Goal: Information Seeking & Learning: Learn about a topic

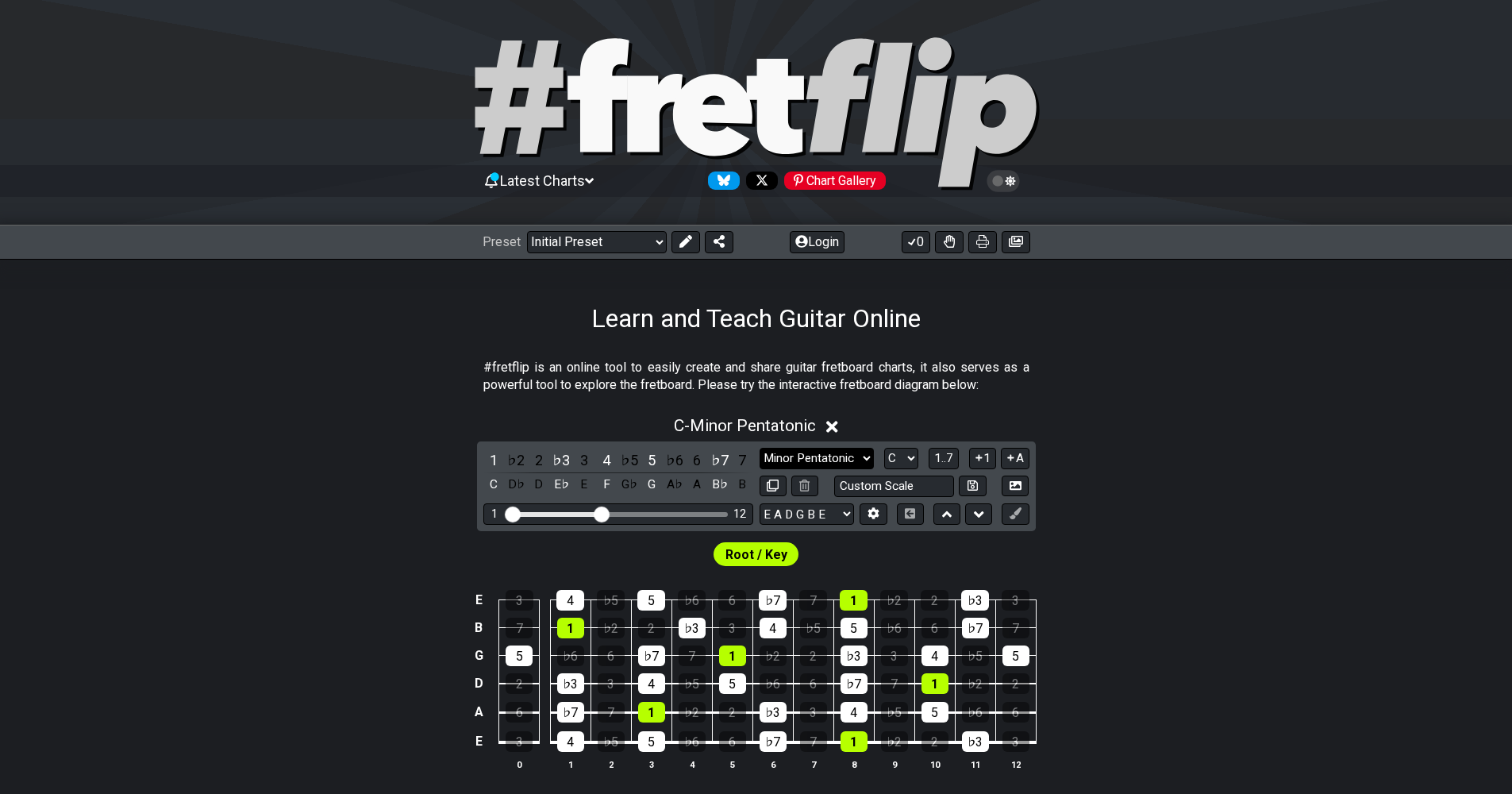
drag, startPoint x: 1236, startPoint y: 509, endPoint x: 867, endPoint y: 454, distance: 373.1
click at [867, 454] on select "Minor Pentatonic Click to edit Minor Pentatonic Major Pentatonic Minor Blues Ma…" at bounding box center [816, 458] width 115 height 22
select select "Minor Blues"
click at [759, 448] on select "Minor Pentatonic Click to edit Minor Pentatonic Major Pentatonic Minor Blues Ma…" at bounding box center [816, 458] width 115 height 22
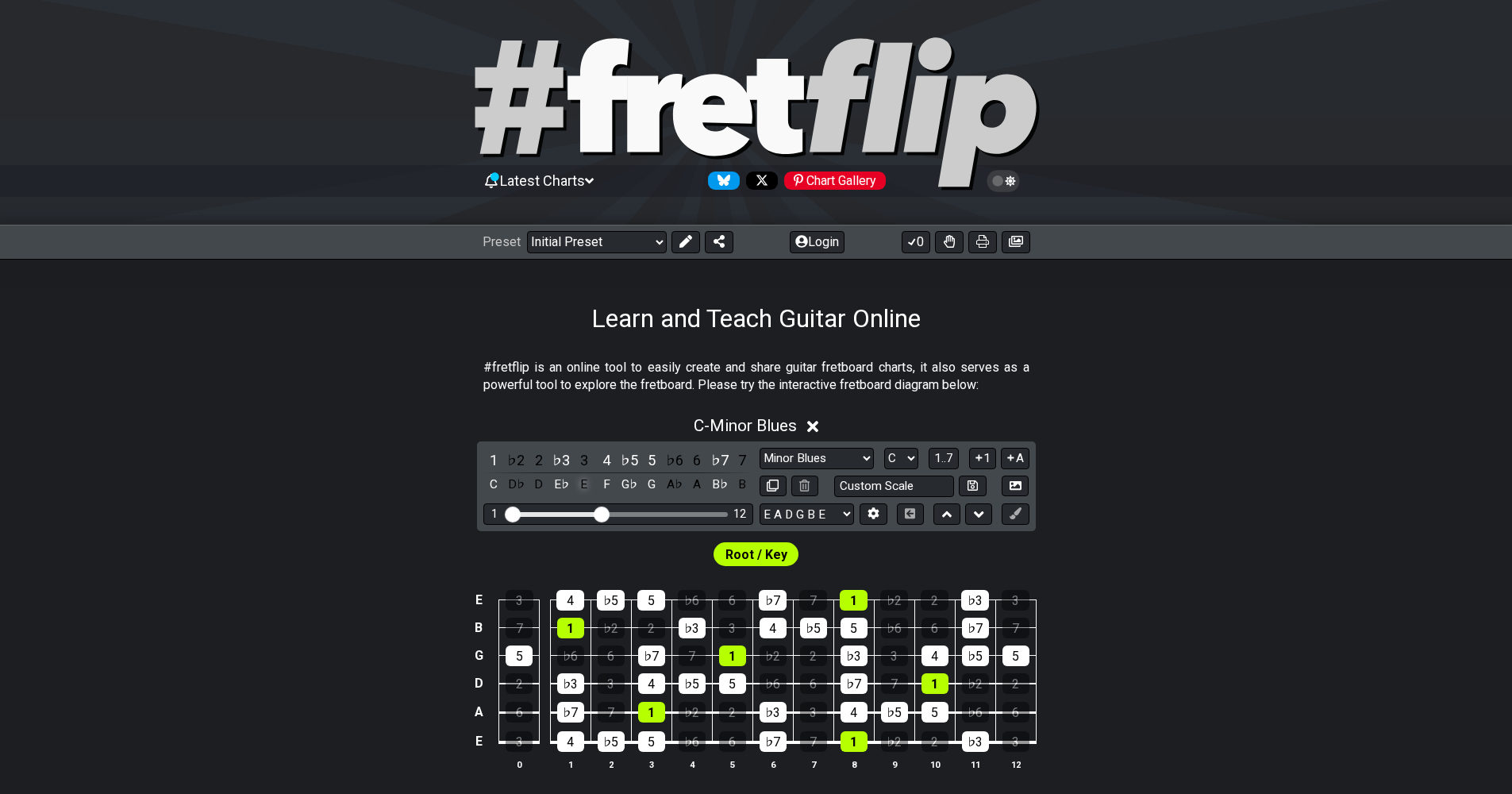
click at [585, 484] on div "E" at bounding box center [584, 485] width 21 height 22
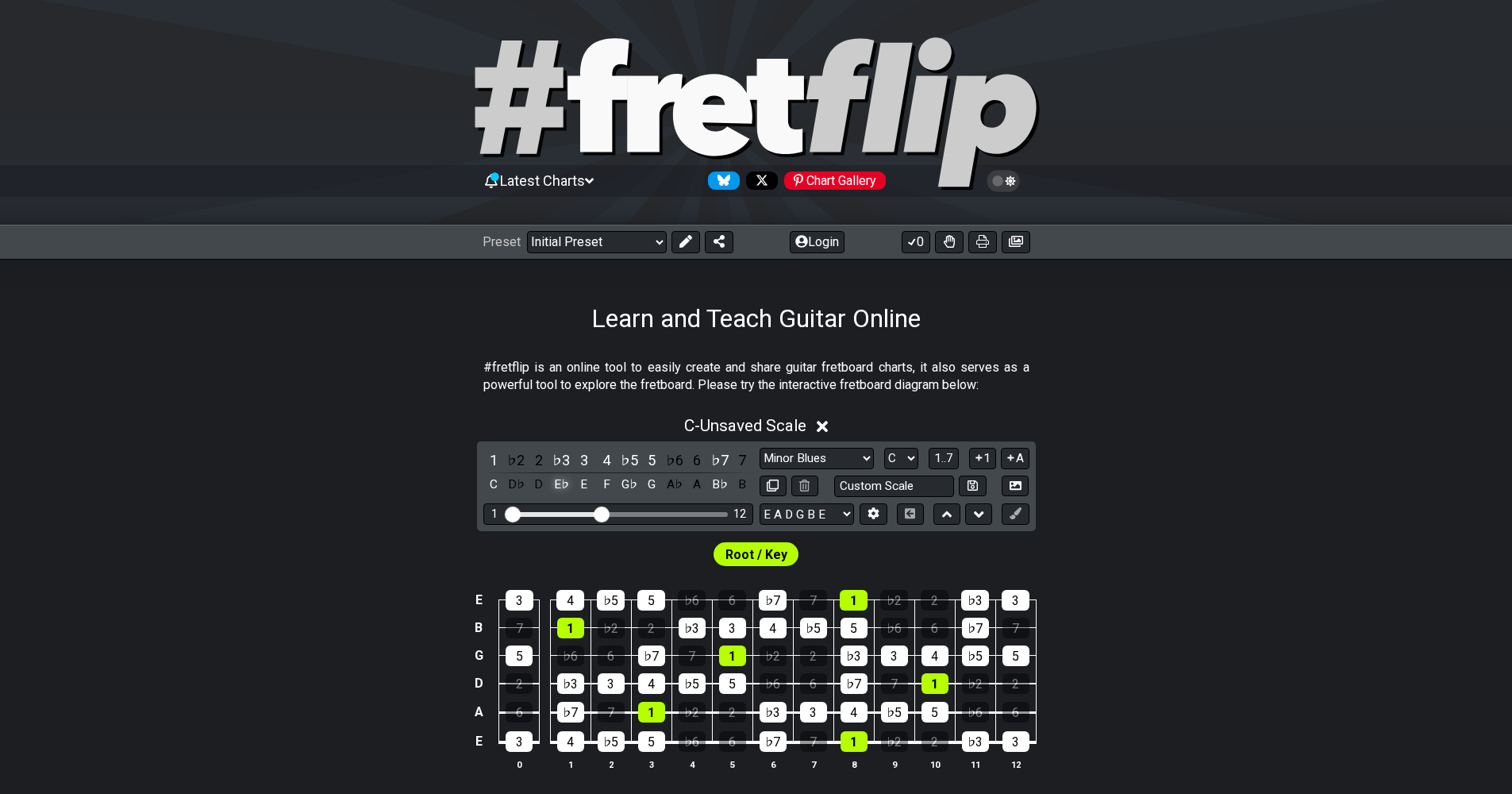
click at [561, 482] on div "E♭" at bounding box center [561, 485] width 21 height 22
click at [605, 486] on div "F" at bounding box center [606, 485] width 21 height 22
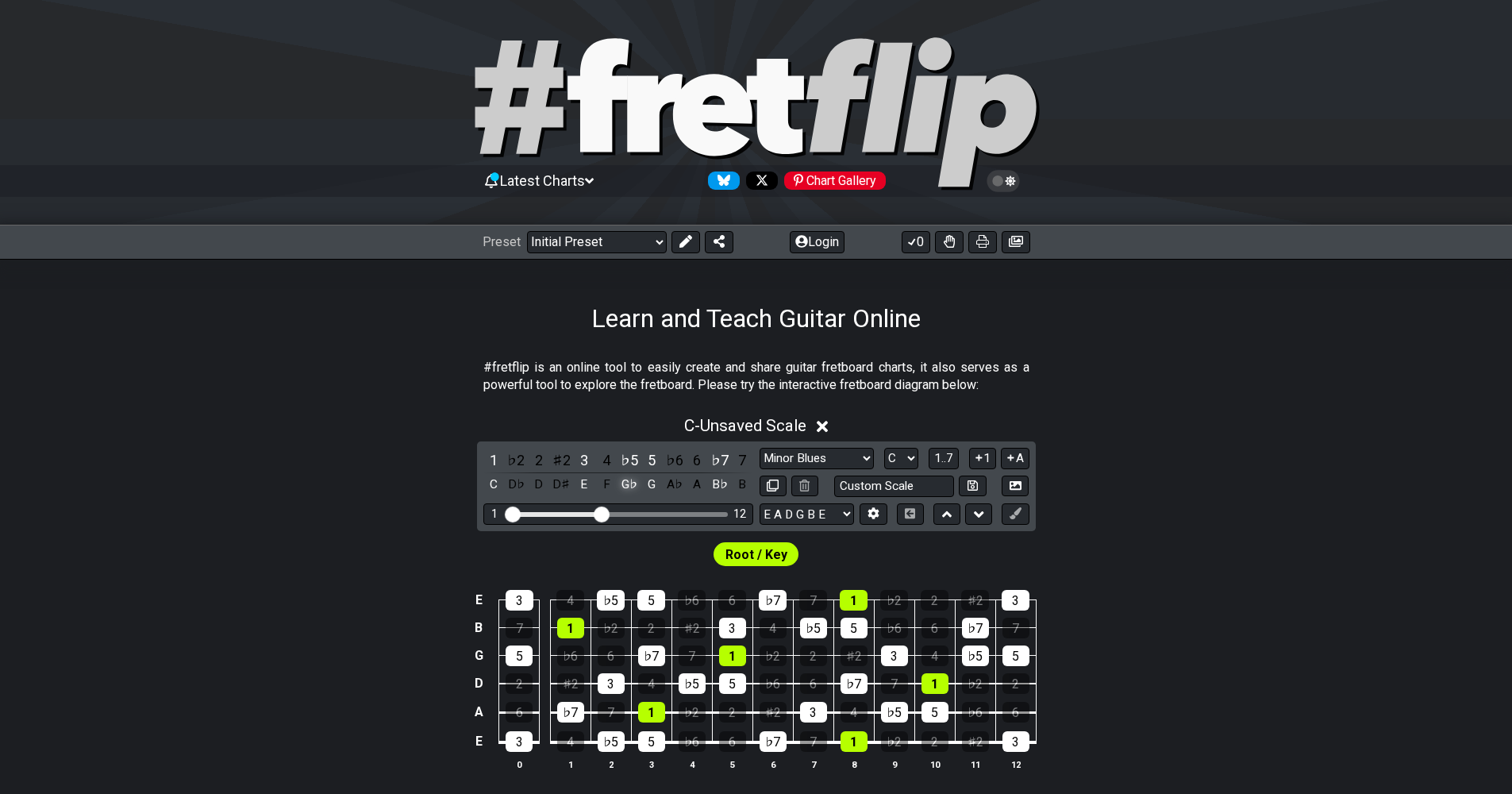
click at [625, 488] on div "G♭" at bounding box center [629, 485] width 21 height 22
click at [653, 486] on div "G" at bounding box center [652, 485] width 21 height 22
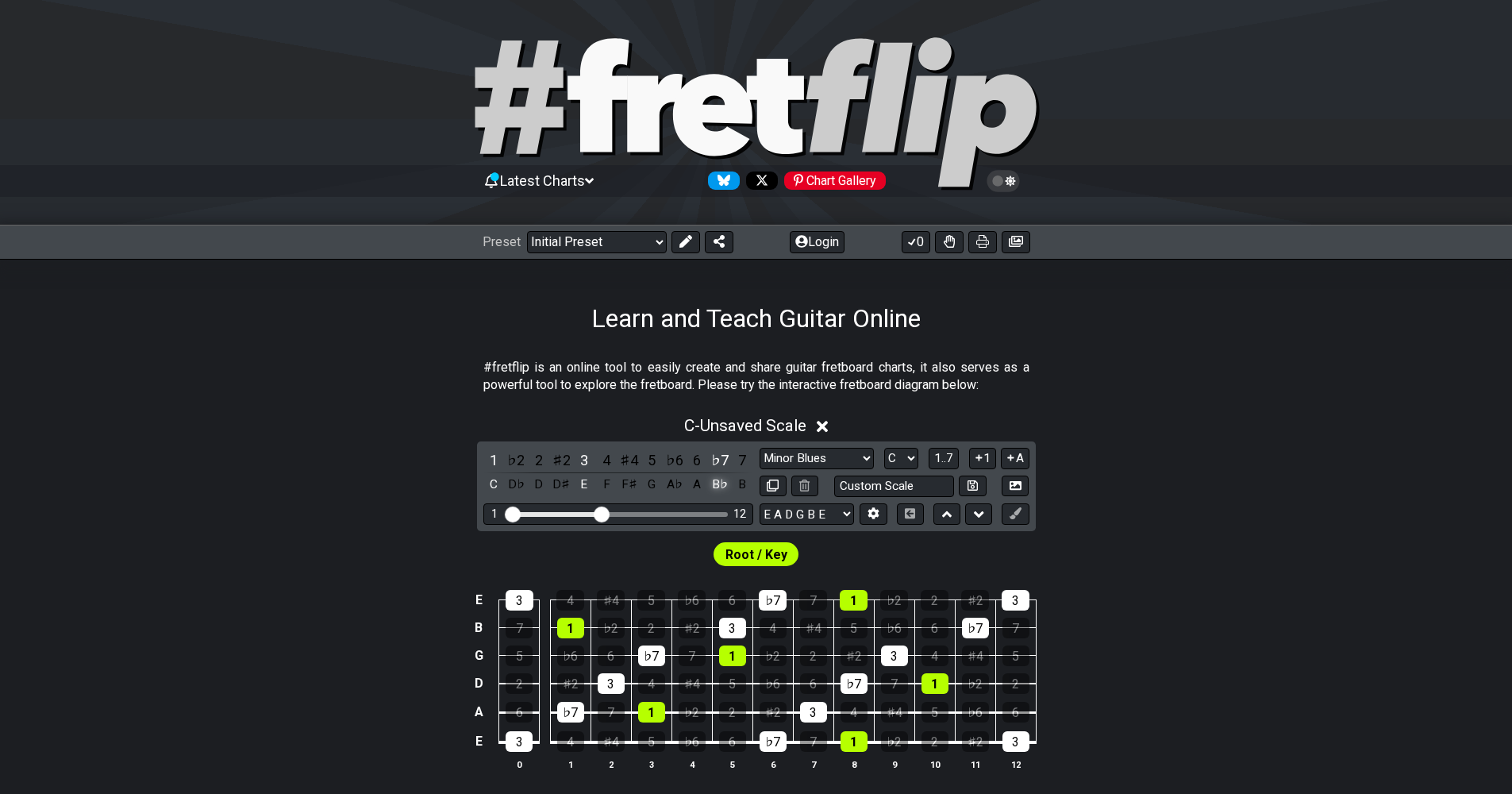
click at [718, 484] on div "B♭" at bounding box center [720, 485] width 21 height 22
click at [589, 461] on div "3" at bounding box center [584, 460] width 21 height 22
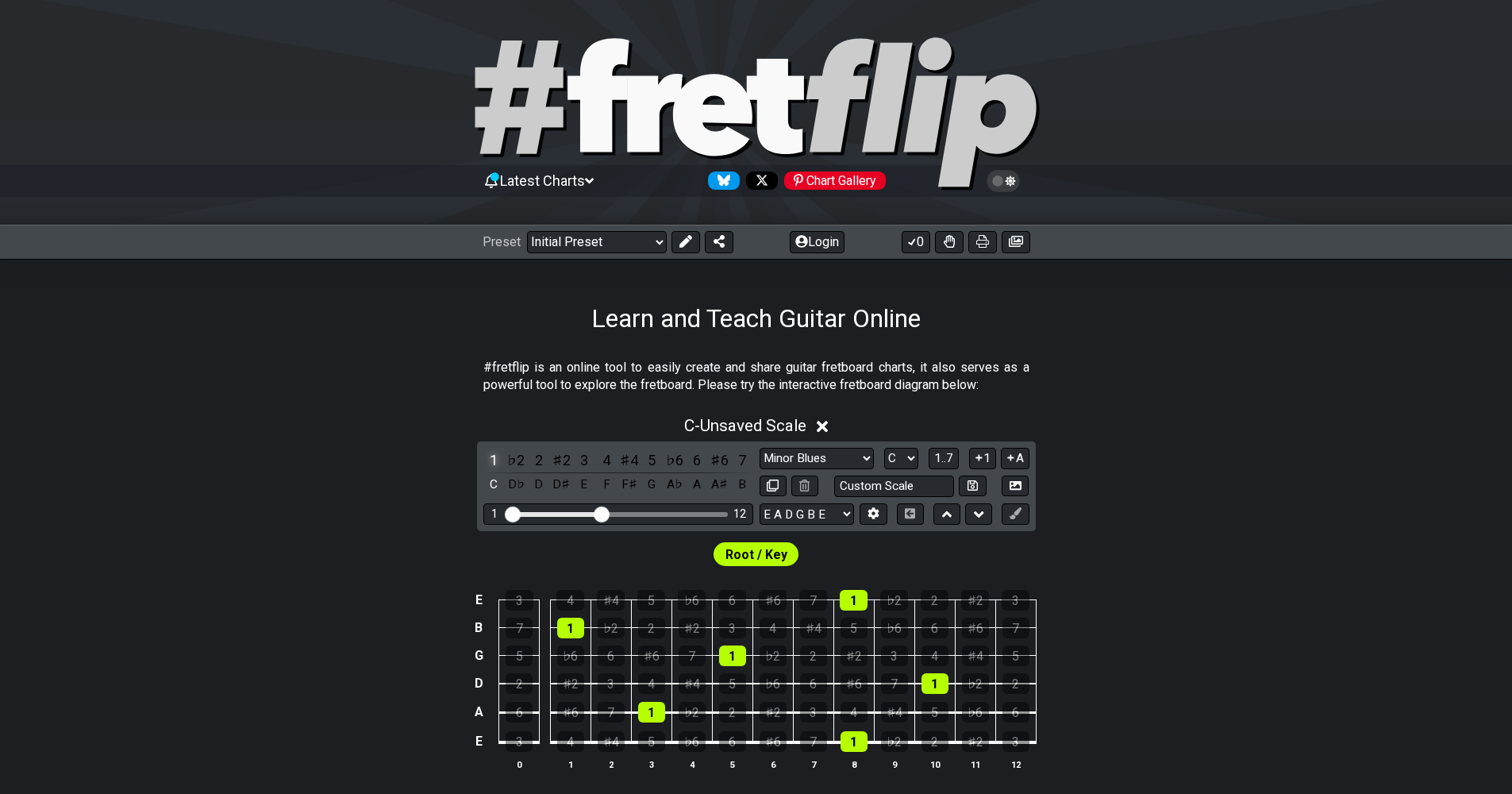
click at [493, 461] on div "1" at bounding box center [494, 460] width 21 height 22
click at [871, 487] on input "text" at bounding box center [895, 486] width 121 height 22
type input "Custom Scale"
click at [830, 458] on select "Minor Pentatonic Click to edit Minor Pentatonic Major Pentatonic Minor Blues Ma…" at bounding box center [816, 458] width 115 height 22
select select "Minor Pentatonic"
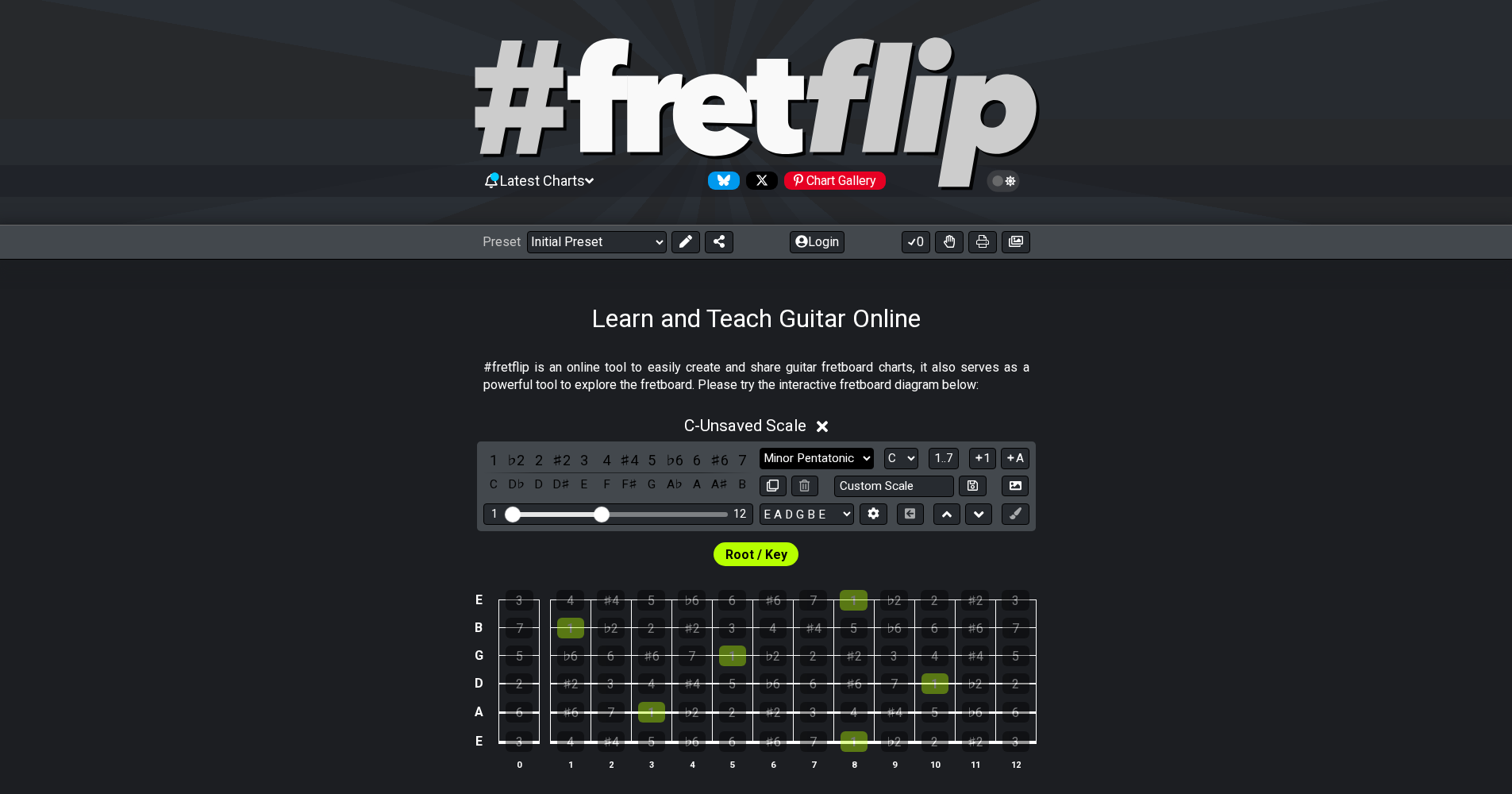
click at [759, 448] on select "Minor Pentatonic Click to edit Minor Pentatonic Major Pentatonic Minor Blues Ma…" at bounding box center [816, 458] width 115 height 22
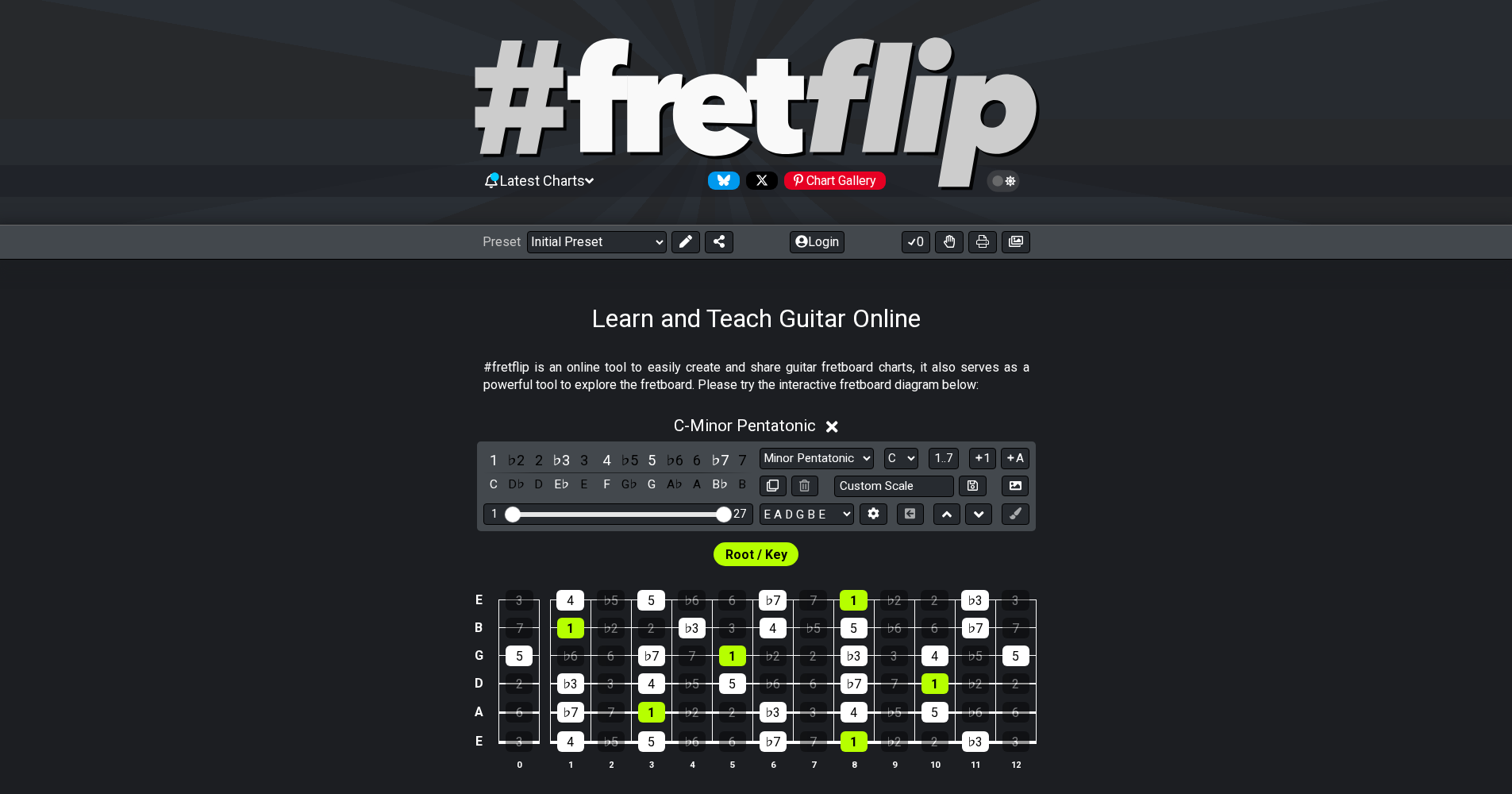
drag, startPoint x: 602, startPoint y: 511, endPoint x: 736, endPoint y: 506, distance: 134.1
click at [731, 513] on input "Visible fret range" at bounding box center [617, 513] width 225 height 0
click at [822, 185] on div "Chart Gallery" at bounding box center [834, 180] width 102 height 18
click at [648, 242] on select "Welcome to #fretflip! Initial Preset Custom Preset Minor Pentatonic Major Penta…" at bounding box center [597, 242] width 139 height 22
click at [998, 300] on div "Learn and Teach Guitar Online" at bounding box center [756, 296] width 1512 height 75
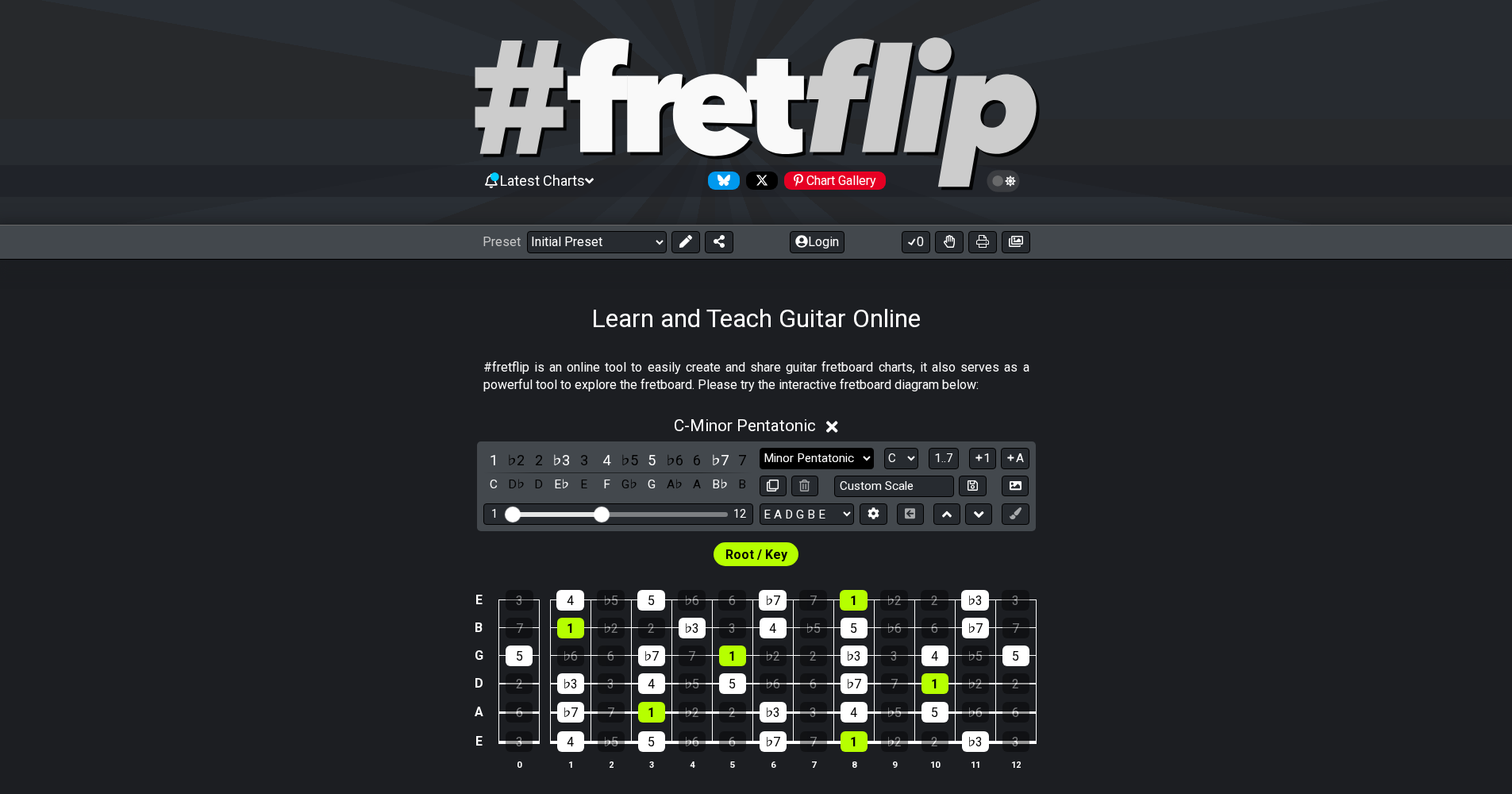
click at [818, 457] on select "Minor Pentatonic Click to edit Minor Pentatonic Major Pentatonic Minor Blues Ma…" at bounding box center [816, 458] width 115 height 22
select select "Major"
click at [759, 448] on select "Minor Pentatonic Click to edit Minor Pentatonic Major Pentatonic Minor Blues Ma…" at bounding box center [816, 458] width 115 height 22
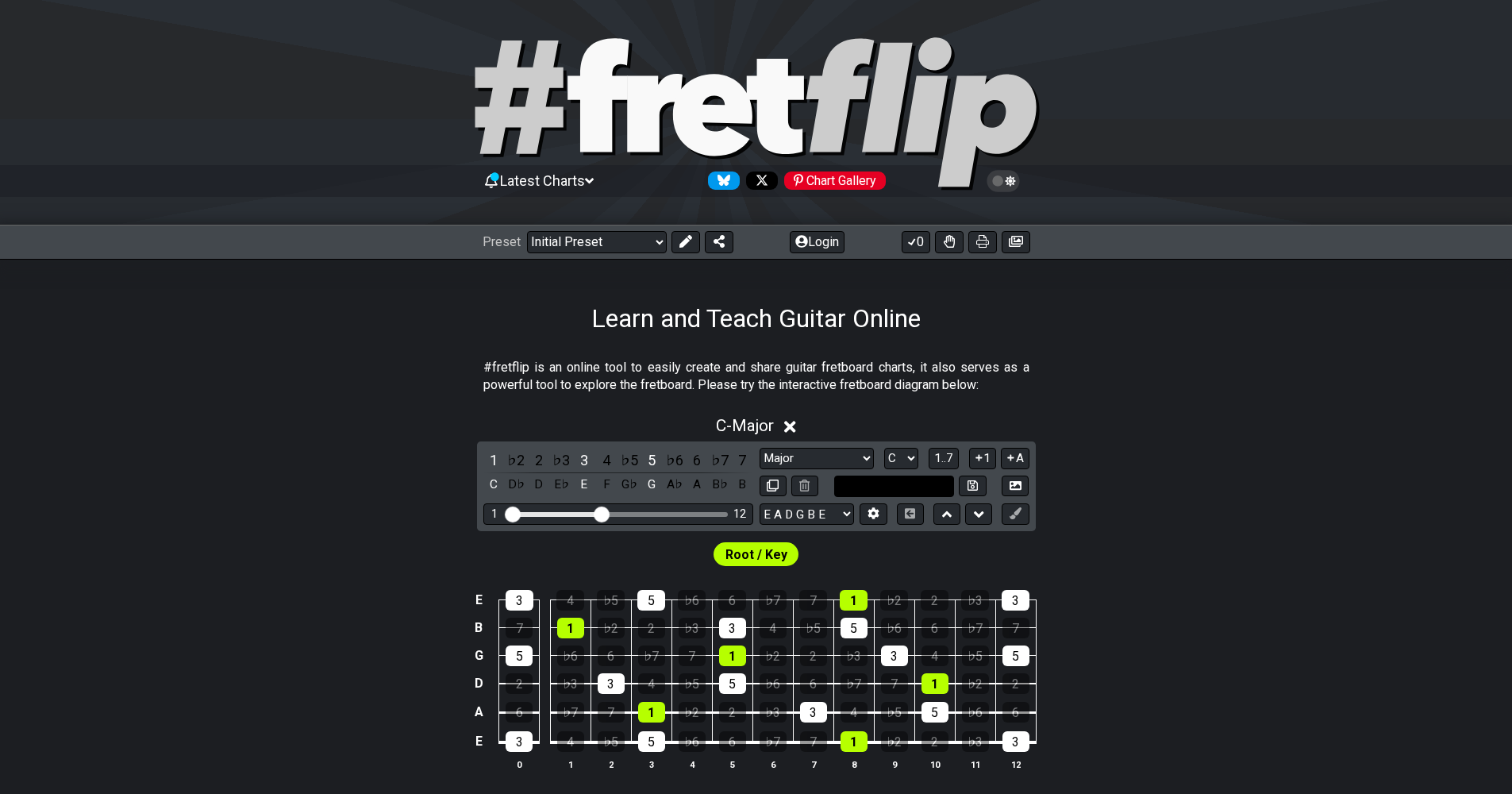
click at [859, 490] on input "text" at bounding box center [895, 486] width 121 height 22
type input "Custom Scale"
click at [1182, 466] on div "C - Major 1 ♭2 2 ♭3 3 4 ♭5 5 ♭6 6 ♭7 7 C D♭ D E♭ E F G♭ G A♭ A B♭ B Minor Penta…" at bounding box center [756, 599] width 1512 height 386
click at [742, 421] on span "C - Major" at bounding box center [745, 425] width 58 height 19
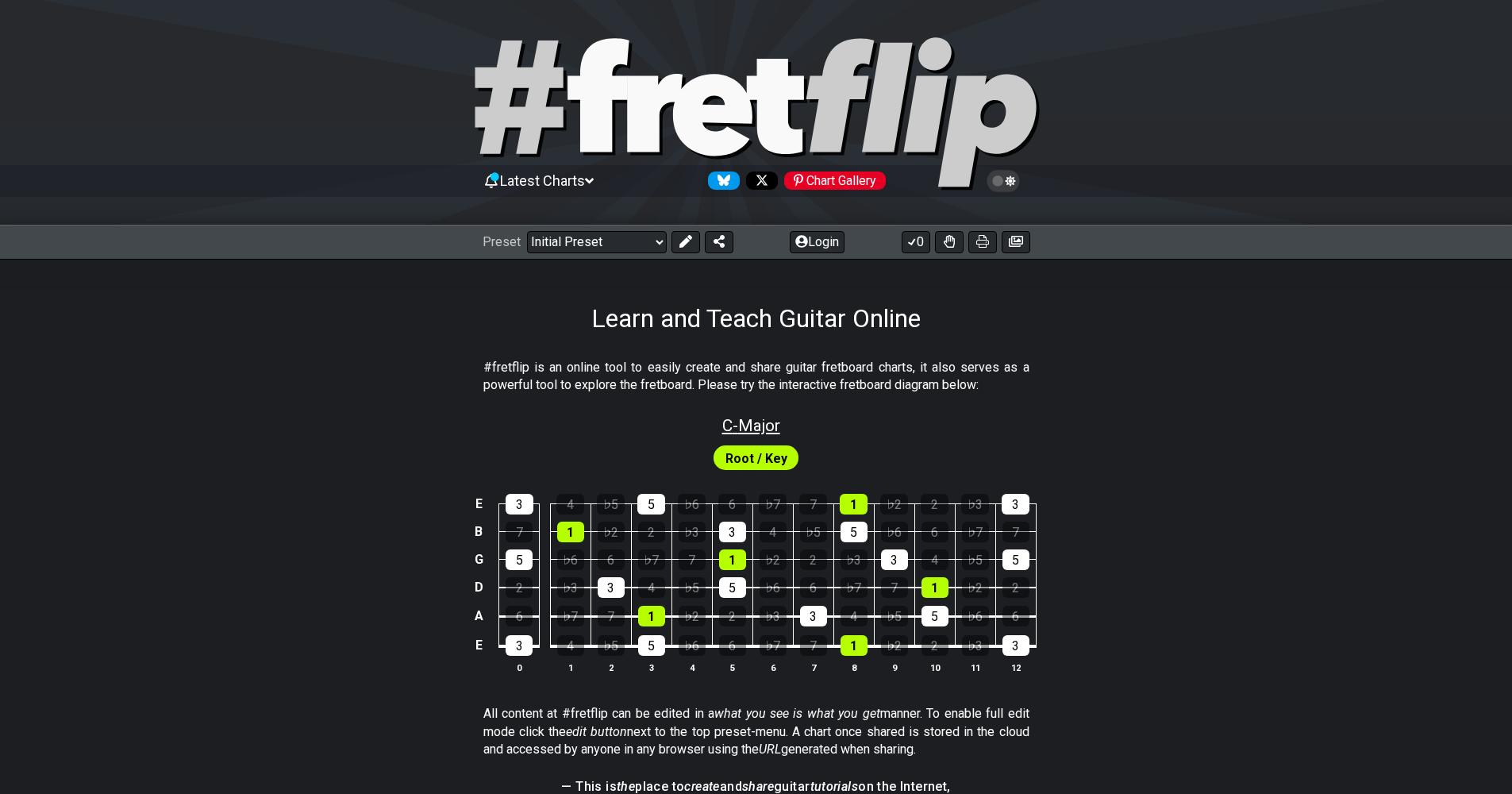
click at [742, 421] on span "C - Major" at bounding box center [751, 425] width 58 height 19
select select "Major"
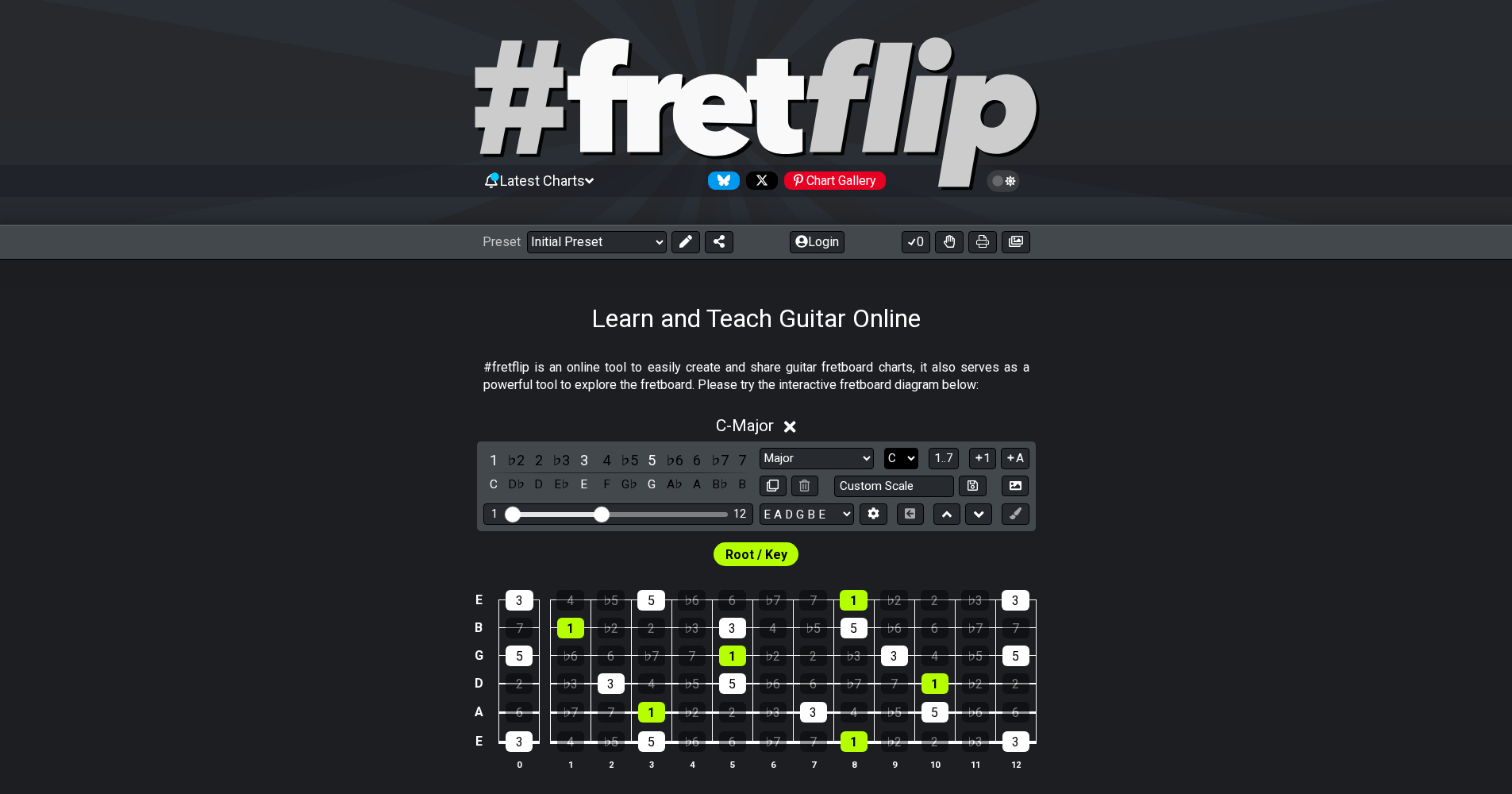
click at [907, 458] on select "A♭ A A♯ B♭ B C C♯ D♭ D D♯ E♭ E F F♯ G♭ G G♯" at bounding box center [901, 458] width 34 height 22
click at [884, 448] on select "A♭ A A♯ B♭ B C C♯ D♭ D D♯ E♭ E F F♯ G♭ G G♯" at bounding box center [901, 458] width 34 height 22
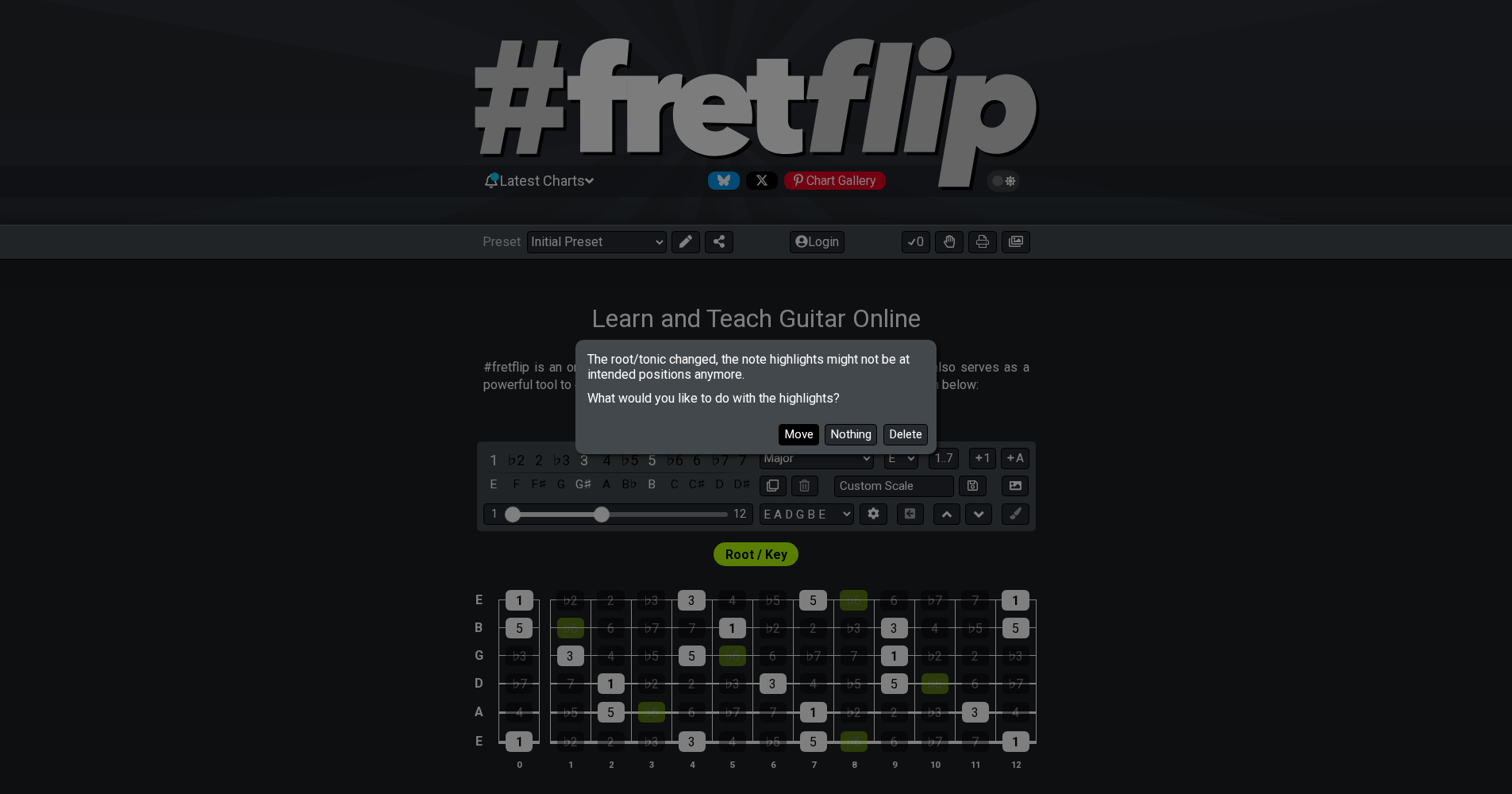
click at [803, 433] on button "Move" at bounding box center [798, 434] width 41 height 22
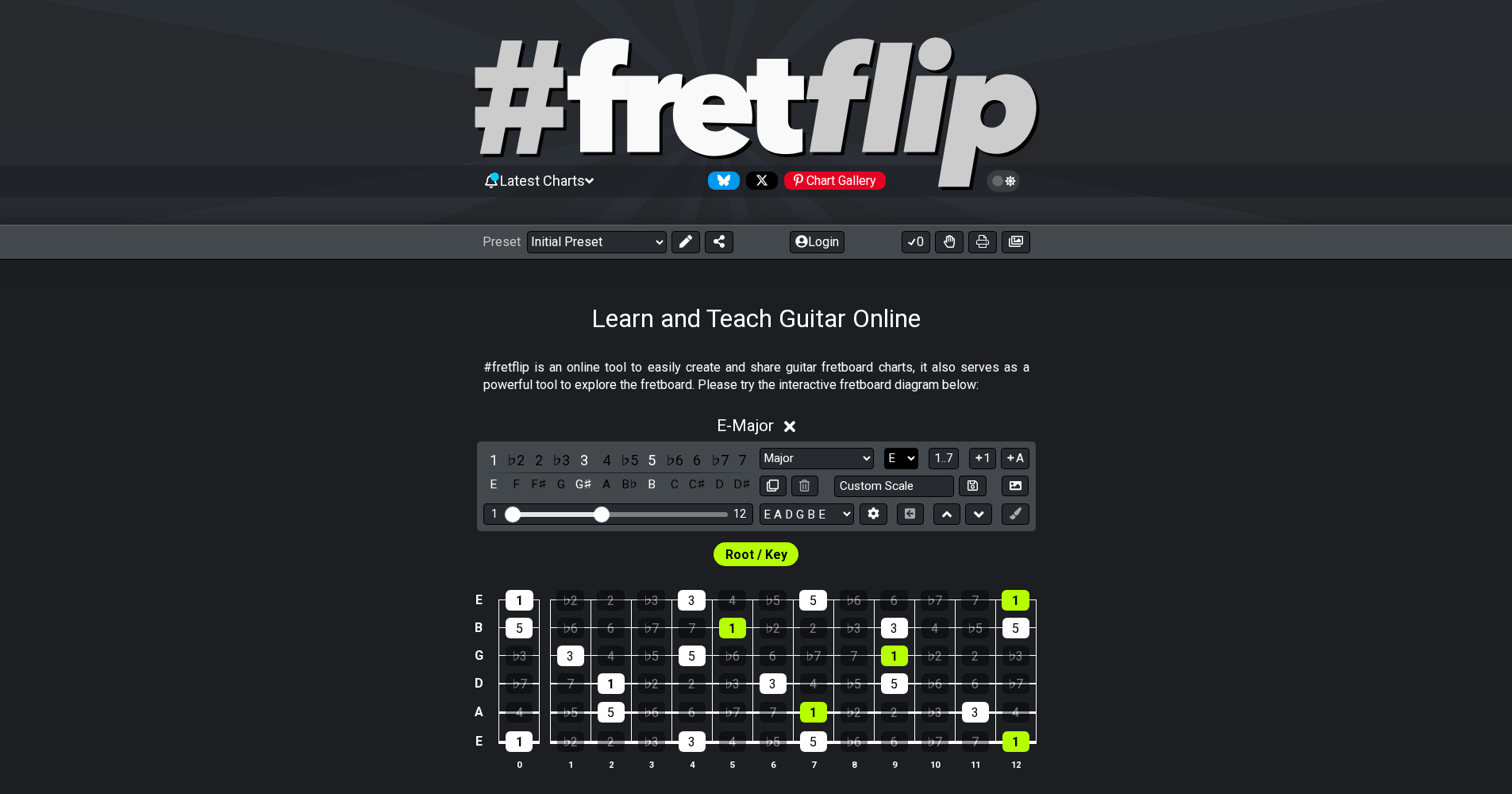
click at [906, 459] on select "A♭ A A♯ B♭ B C C♯ D♭ D D♯ E♭ E F F♯ G♭ G G♯" at bounding box center [901, 458] width 34 height 22
click at [884, 448] on select "A♭ A A♯ B♭ B C C♯ D♭ D D♯ E♭ E F F♯ G♭ G G♯" at bounding box center [901, 458] width 34 height 22
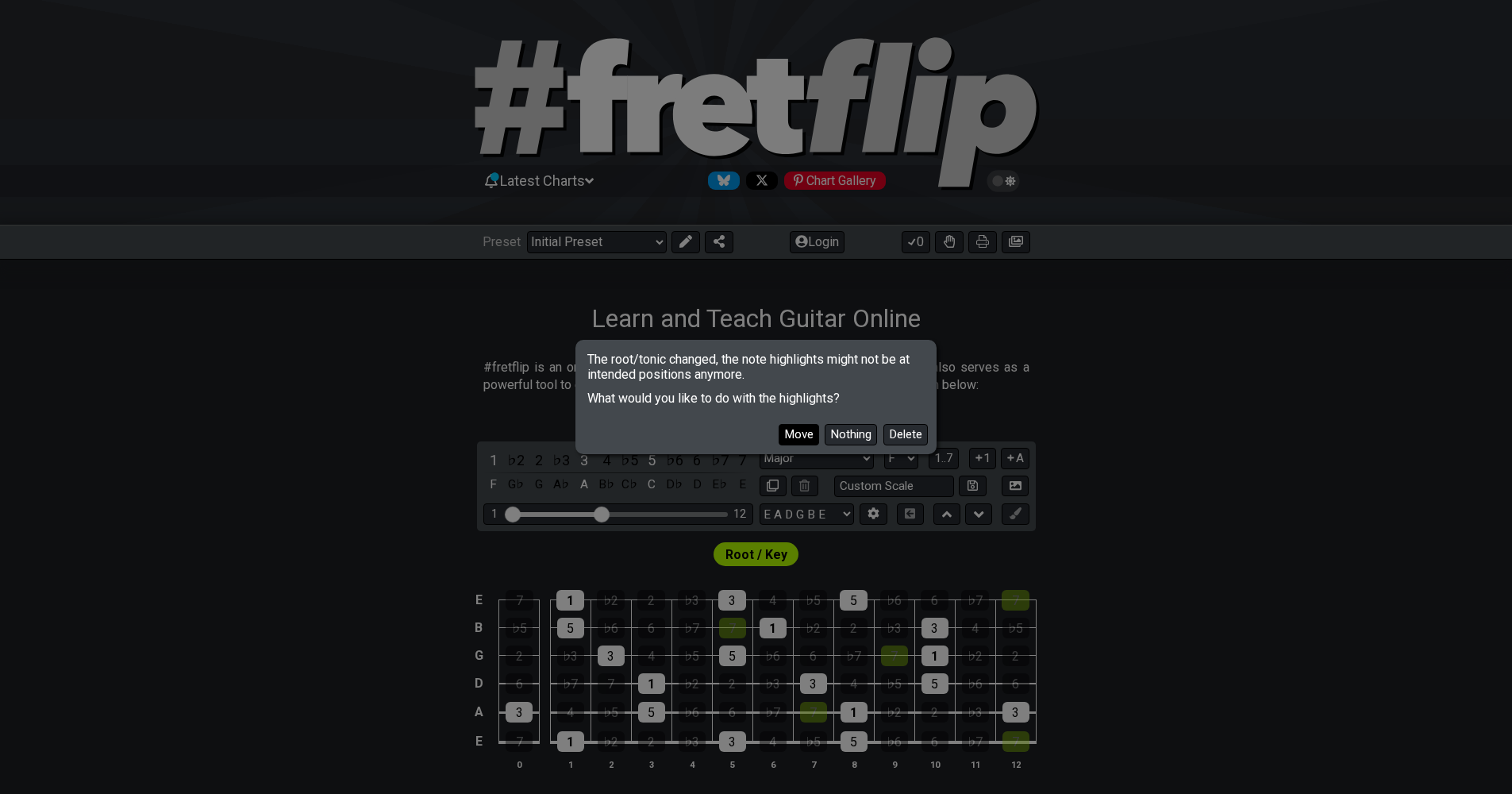
click at [795, 429] on button "Move" at bounding box center [798, 434] width 41 height 22
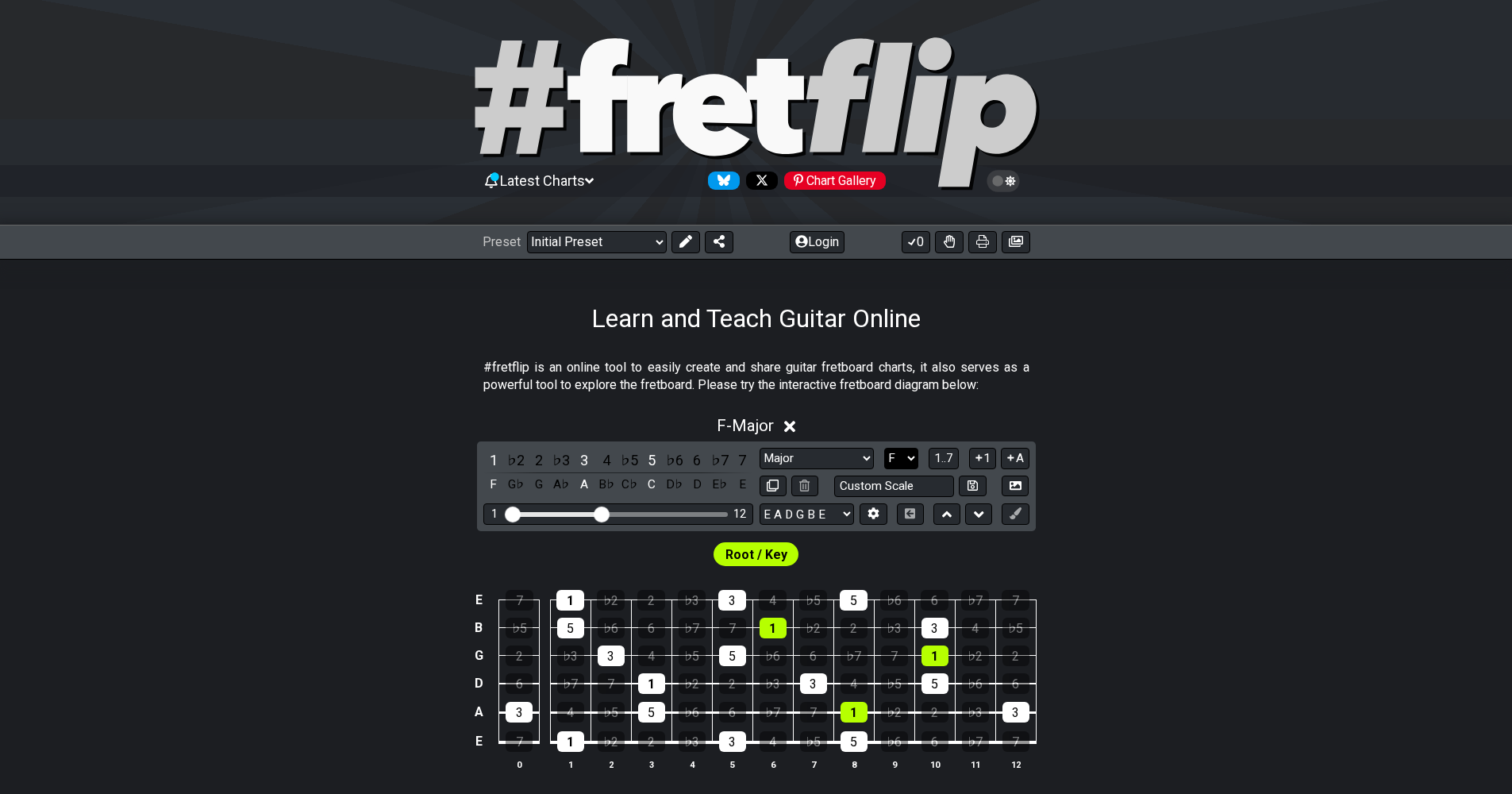
click at [907, 458] on select "A♭ A A♯ B♭ B C C♯ D♭ D D♯ E♭ E F F♯ G♭ G G♯" at bounding box center [901, 458] width 34 height 22
select select "E"
click at [884, 448] on select "A♭ A A♯ B♭ B C C♯ D♭ D D♯ E♭ E F F♯ G♭ G G♯" at bounding box center [901, 458] width 34 height 22
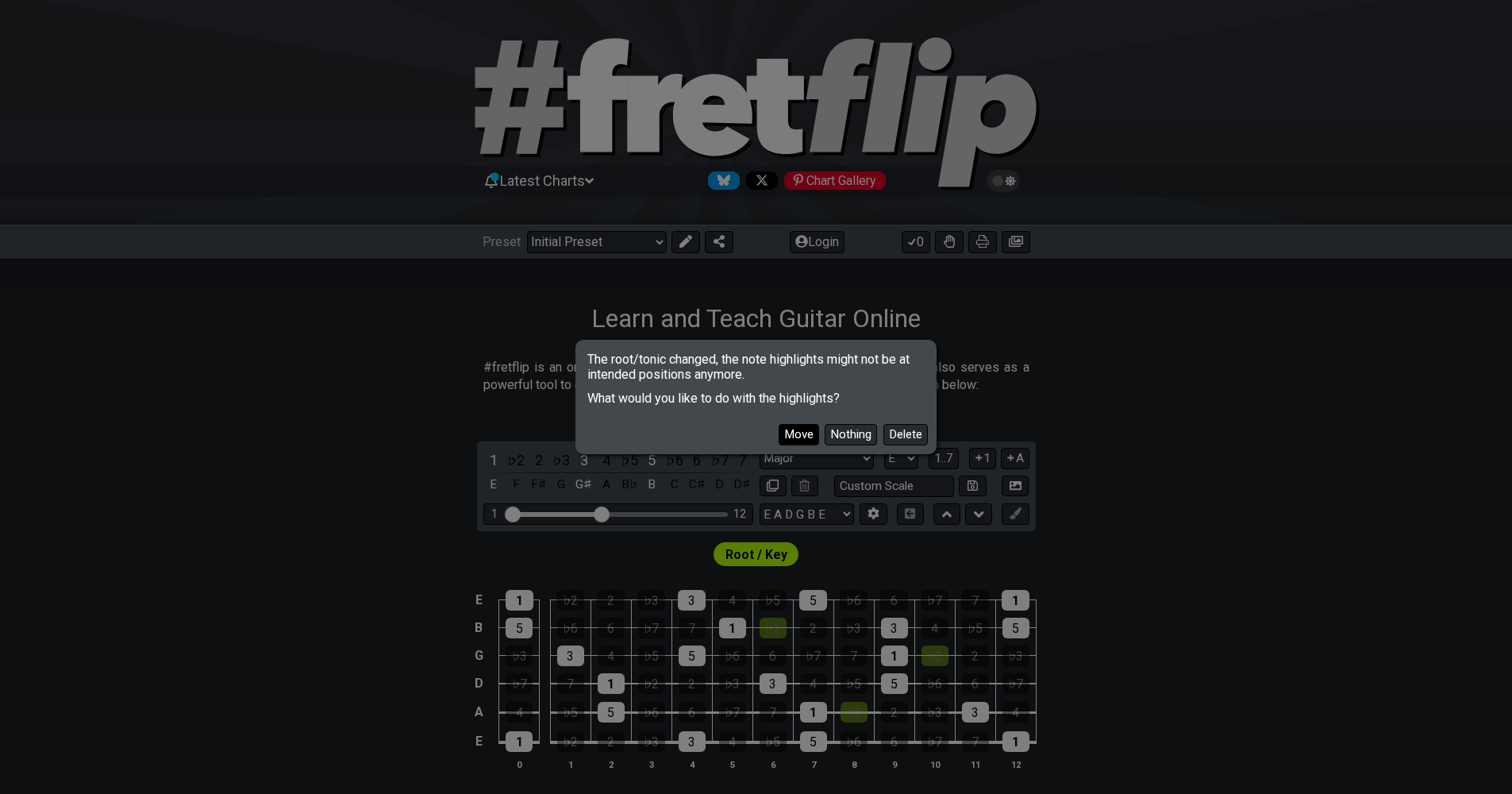
click at [798, 433] on button "Move" at bounding box center [798, 434] width 41 height 22
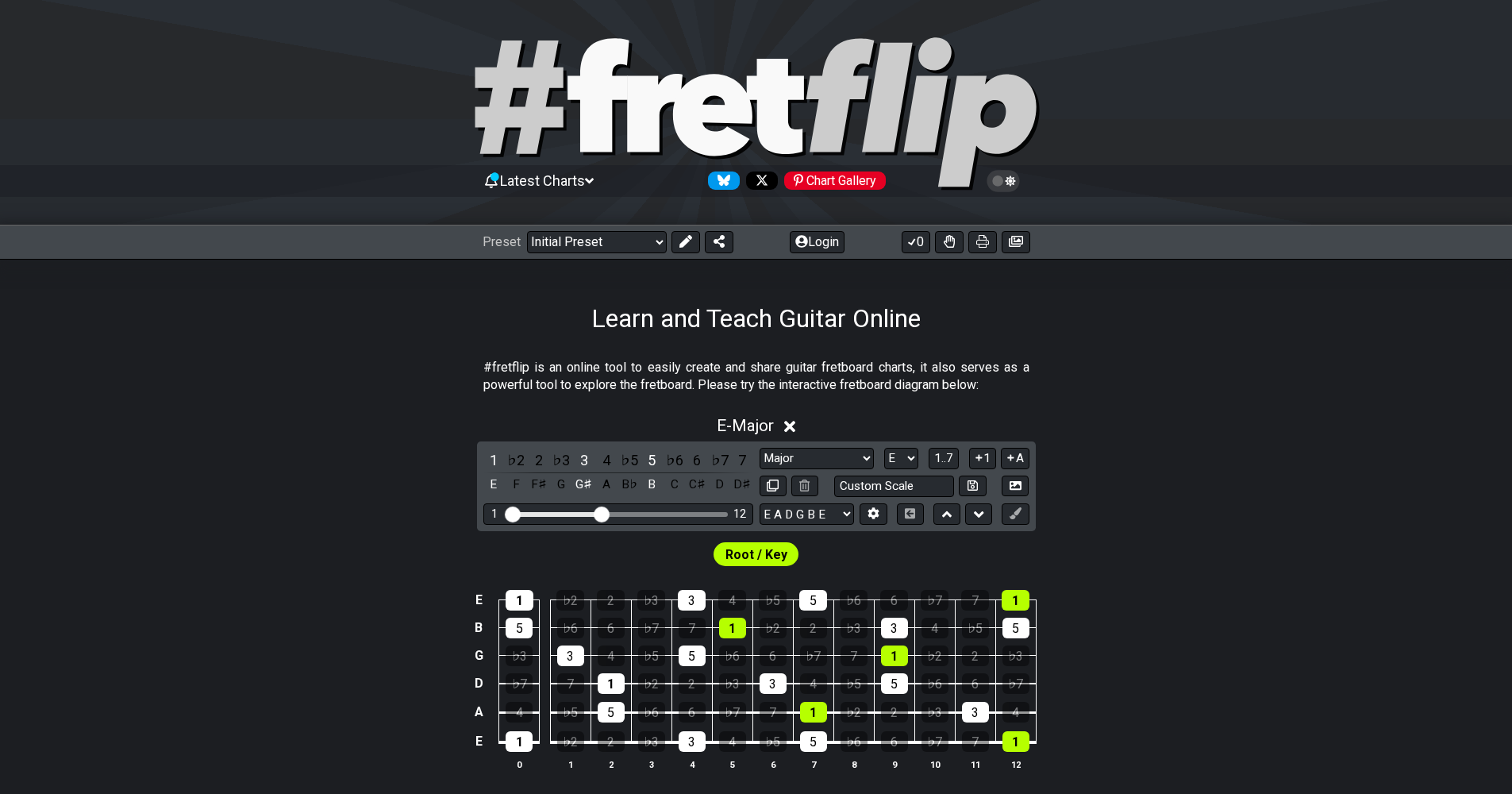
click at [1132, 541] on div "Root / Key" at bounding box center [756, 550] width 1512 height 38
click at [747, 425] on span "E - Major" at bounding box center [745, 425] width 57 height 19
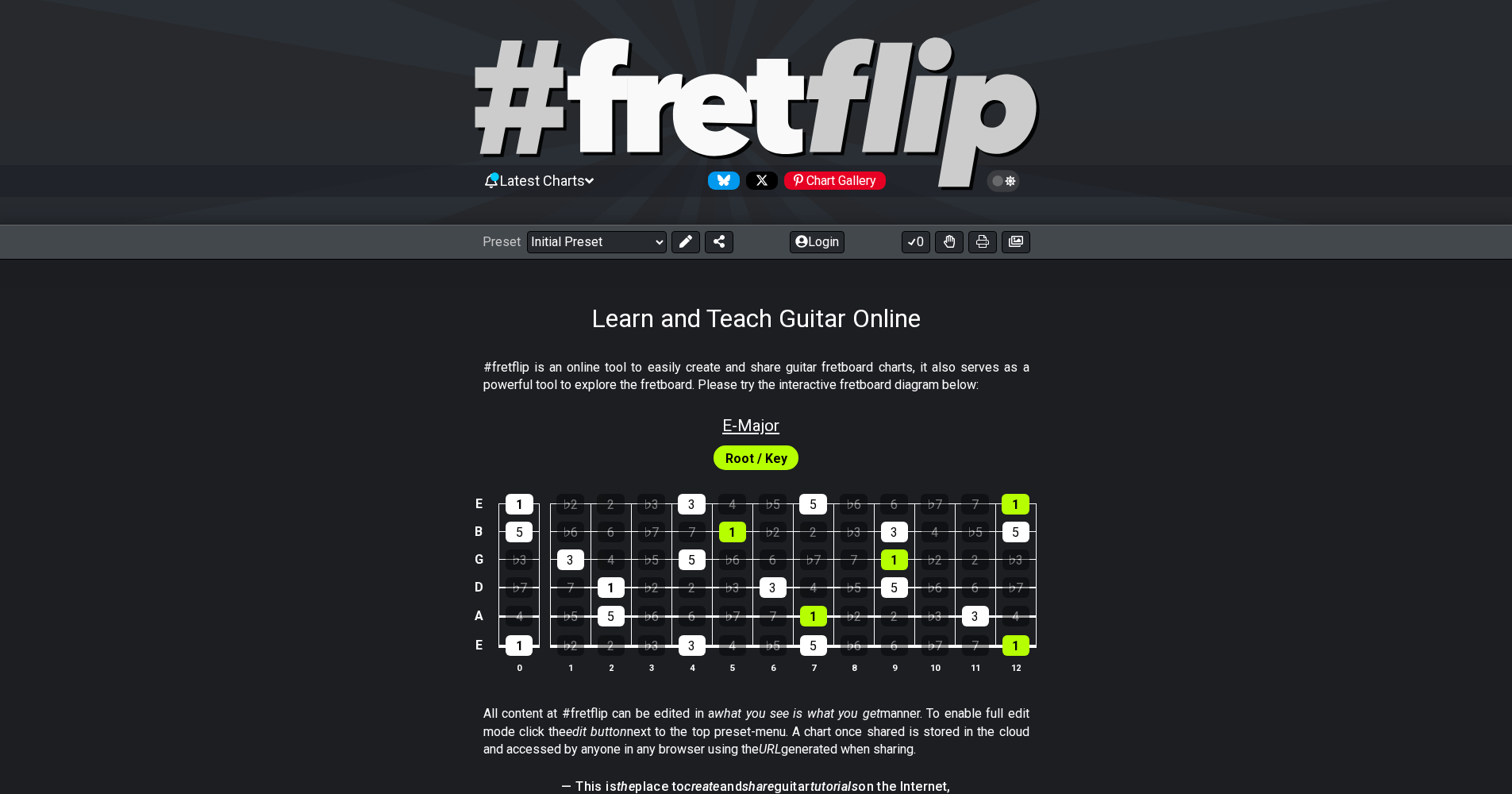
click at [747, 425] on span "E - Major" at bounding box center [750, 425] width 57 height 19
select select "Major"
select select "E"
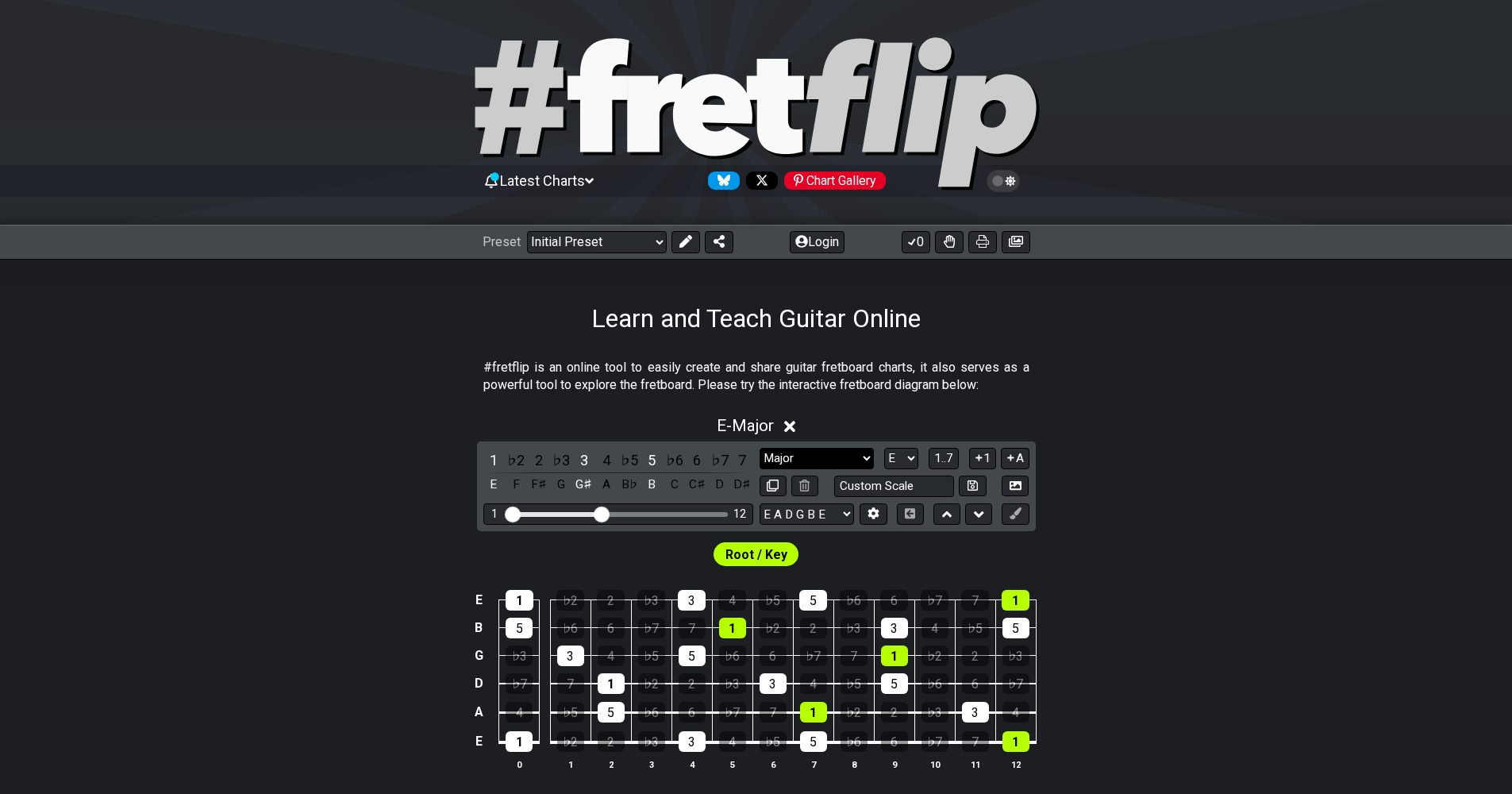
click at [863, 453] on select "Minor Pentatonic Click to edit Minor Pentatonic Major Pentatonic Minor Blues Ma…" at bounding box center [816, 458] width 115 height 22
select select "Minor Pentatonic"
click at [759, 448] on select "Minor Pentatonic Click to edit Minor Pentatonic Major Pentatonic Minor Blues Ma…" at bounding box center [816, 458] width 115 height 22
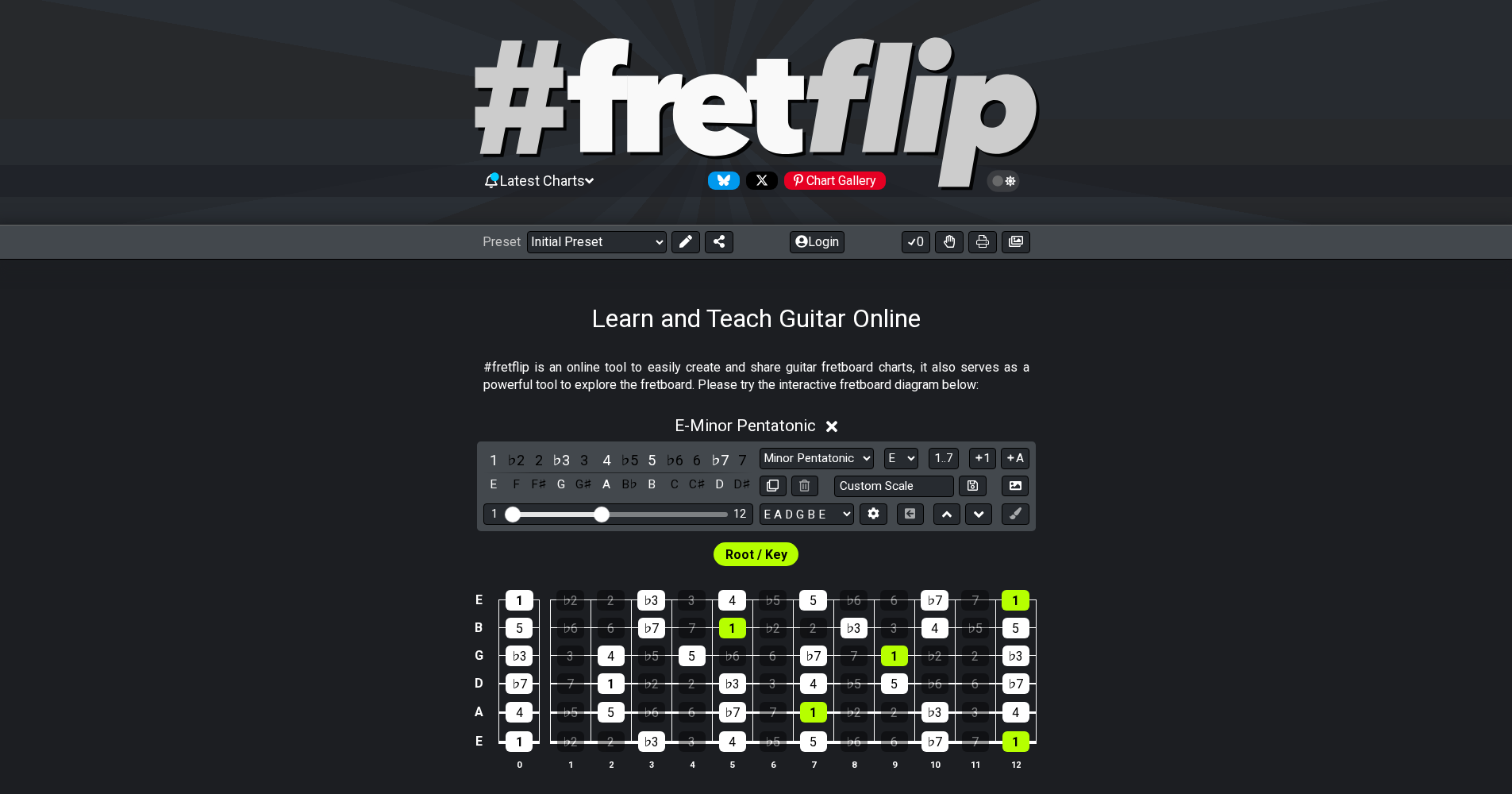
click at [724, 515] on div "Visible fret range" at bounding box center [617, 514] width 219 height 5
drag, startPoint x: 606, startPoint y: 513, endPoint x: 730, endPoint y: 524, distance: 124.5
click at [730, 513] on input "Visible fret range" at bounding box center [617, 513] width 225 height 0
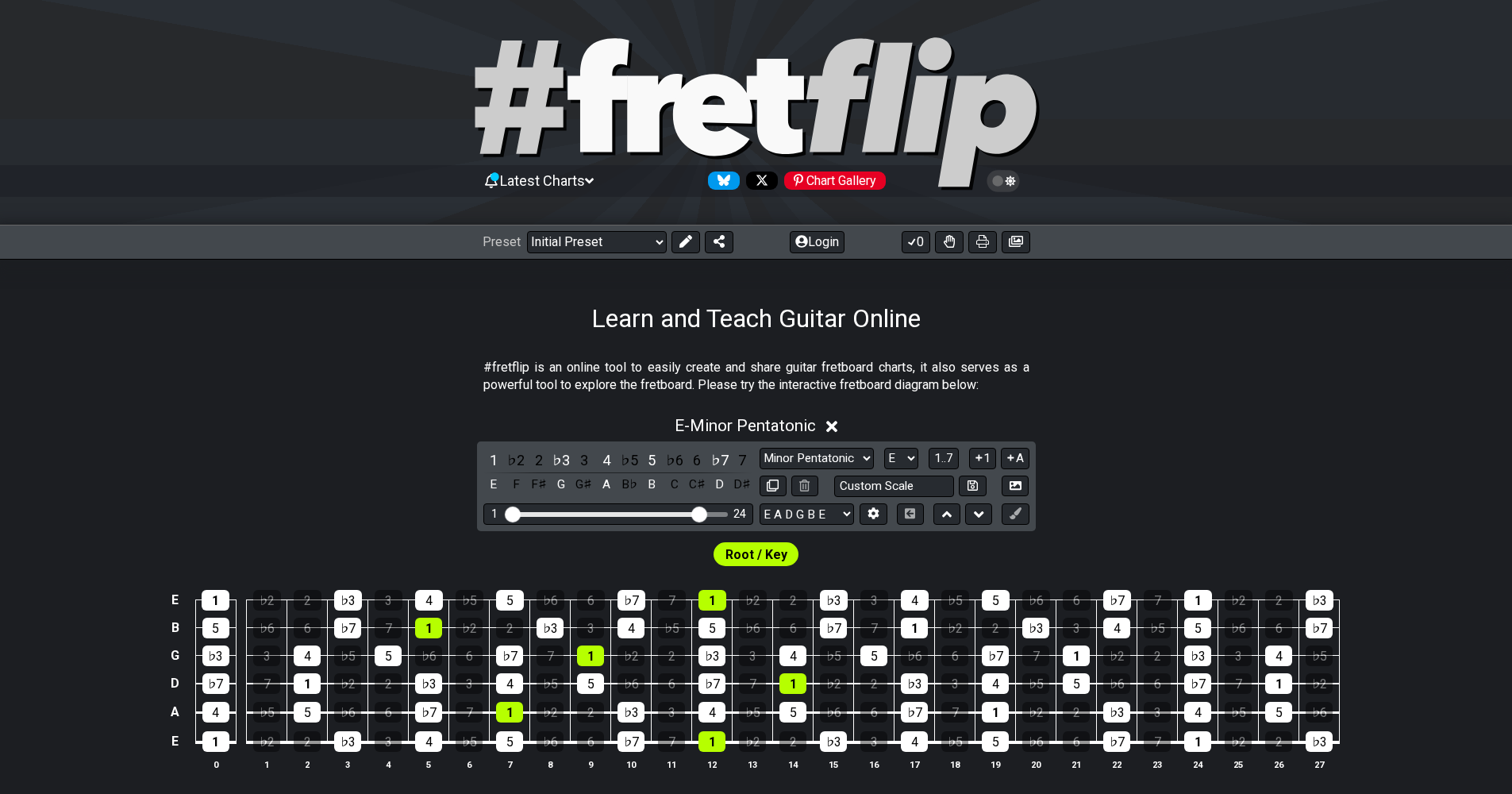
drag, startPoint x: 723, startPoint y: 516, endPoint x: 701, endPoint y: 518, distance: 22.1
click at [701, 513] on input "Visible fret range" at bounding box center [617, 513] width 225 height 0
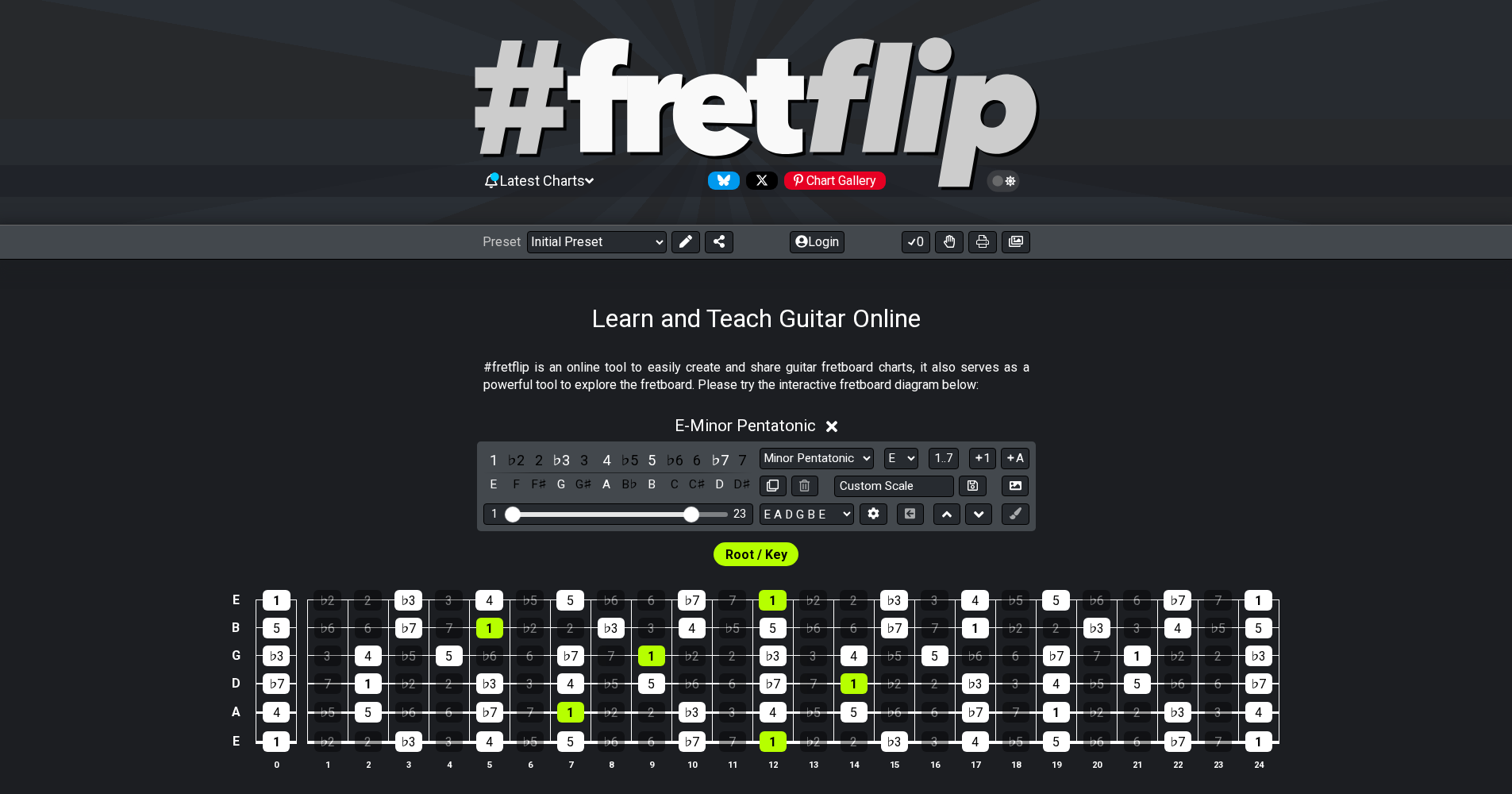
click at [694, 513] on input "Visible fret range" at bounding box center [617, 513] width 225 height 0
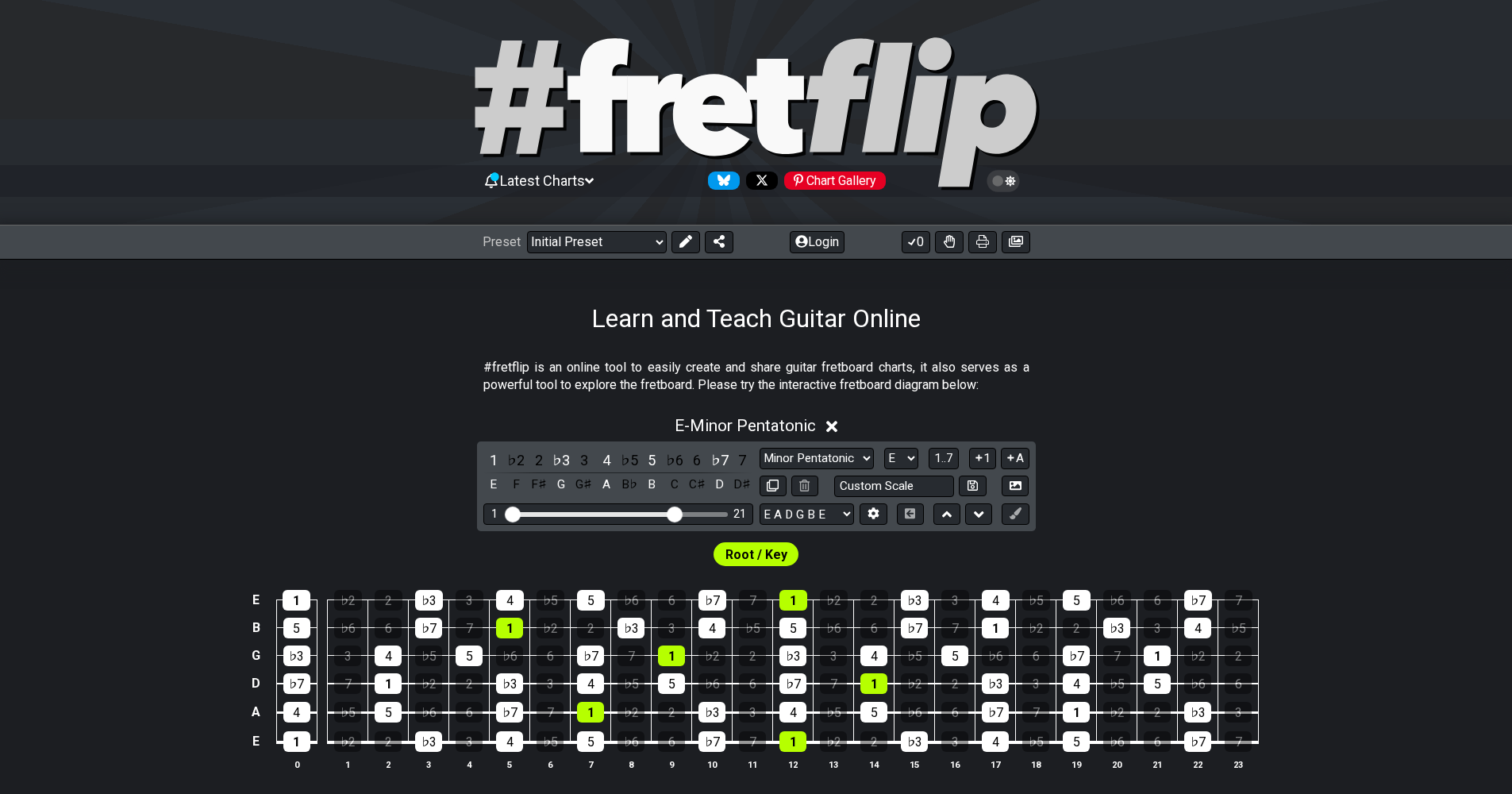
drag, startPoint x: 694, startPoint y: 515, endPoint x: 675, endPoint y: 517, distance: 19.1
click at [675, 513] on input "Visible fret range" at bounding box center [617, 513] width 225 height 0
